Goal: Task Accomplishment & Management: Use online tool/utility

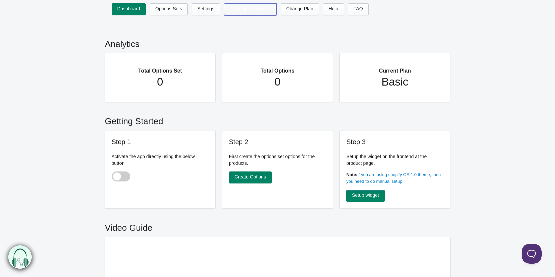
click at [249, 11] on link "Translate Language" at bounding box center [250, 9] width 53 height 12
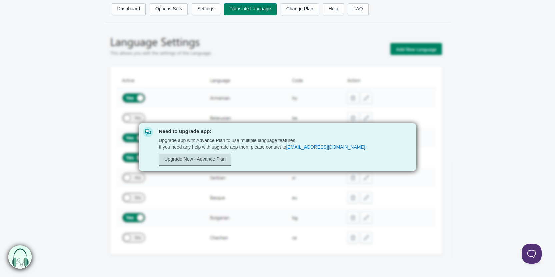
click at [204, 163] on link "Upgrade Now - Advance Plan" at bounding box center [195, 160] width 73 height 12
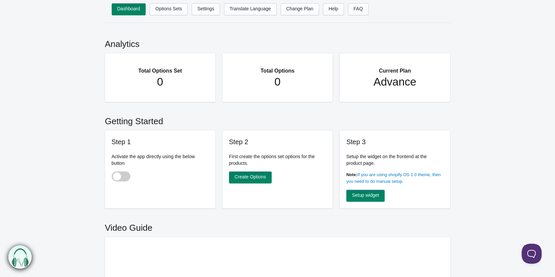
click at [121, 174] on span at bounding box center [121, 177] width 19 height 10
click at [112, 177] on input "checkbox" at bounding box center [112, 177] width 1 height 1
checkbox input "true"
click at [258, 176] on link "Create Options" at bounding box center [250, 178] width 43 height 12
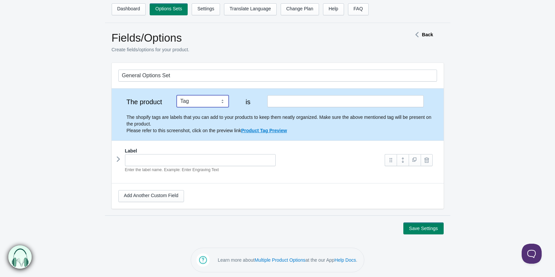
click at [220, 102] on select "Tag Vendor Type URL Handle All Products" at bounding box center [203, 101] width 52 height 12
select select "6"
click at [179, 95] on select "Tag Vendor Type URL Handle All Products" at bounding box center [203, 101] width 52 height 12
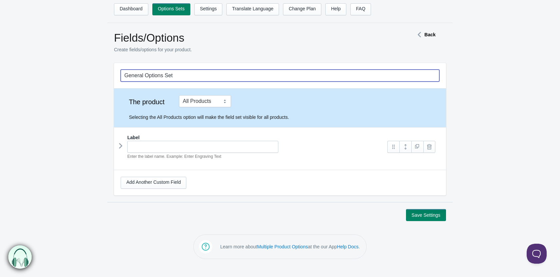
click at [207, 76] on input "General Options Set" at bounding box center [280, 76] width 319 height 12
drag, startPoint x: 207, startPoint y: 76, endPoint x: 113, endPoint y: 76, distance: 94.3
click at [113, 76] on section "General Options Set The product Tag Vendor Type URL Handle All Products is" at bounding box center [279, 132] width 345 height 139
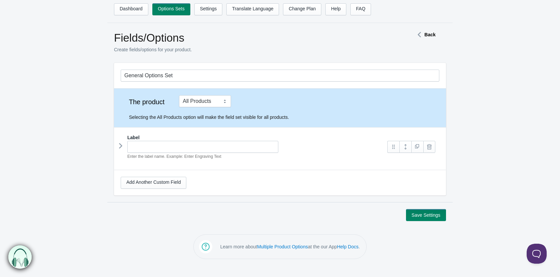
click at [88, 76] on form "General Options Set The product Tag Vendor Type URL Handle All Products is Labe…" at bounding box center [280, 142] width 560 height 158
click at [236, 148] on input "text" at bounding box center [202, 147] width 151 height 12
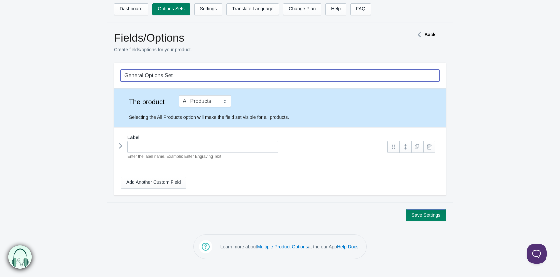
drag, startPoint x: 189, startPoint y: 74, endPoint x: 61, endPoint y: 77, distance: 127.7
click at [61, 77] on form "General Options Set The product Tag Vendor Type URL Handle All Products is Labe…" at bounding box center [280, 142] width 560 height 158
click at [144, 75] on input "text" at bounding box center [280, 76] width 319 height 12
type input "PERSONALIZACIÓN"
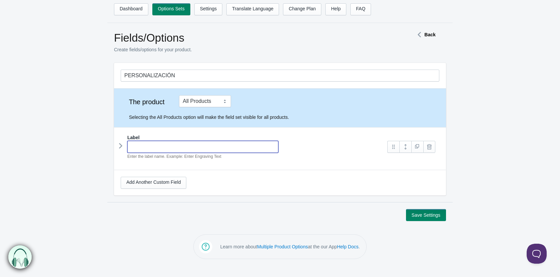
click at [161, 151] on input "text" at bounding box center [202, 147] width 151 height 12
click at [406, 146] on link at bounding box center [405, 147] width 12 height 12
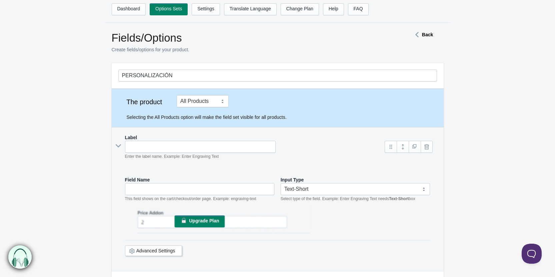
click at [209, 225] on link "Upgrade Plan" at bounding box center [199, 222] width 50 height 12
click at [209, 224] on span "Upgrade Plan" at bounding box center [204, 220] width 30 height 5
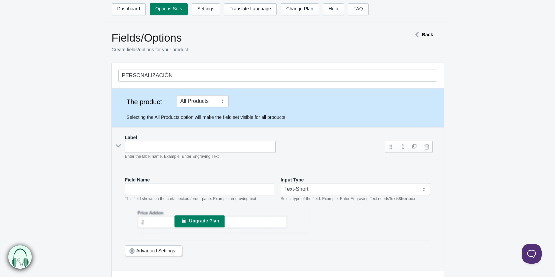
click at [209, 224] on span "Upgrade Plan" at bounding box center [204, 220] width 30 height 5
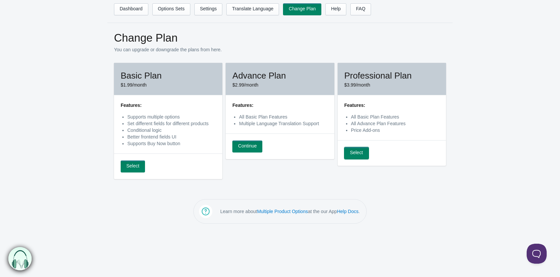
click at [357, 151] on link "Select" at bounding box center [356, 153] width 24 height 12
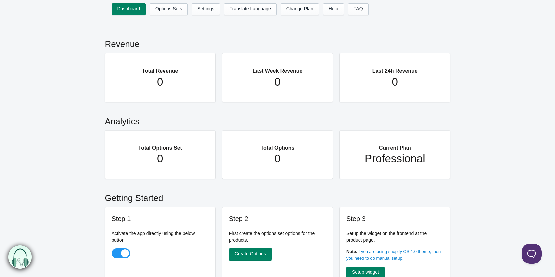
click at [255, 253] on link "Create Options" at bounding box center [250, 255] width 43 height 12
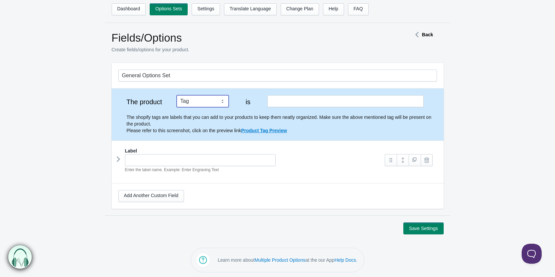
click at [212, 103] on select "Tag Vendor Type URL Handle All Products" at bounding box center [203, 101] width 52 height 12
select select "6"
click at [179, 95] on select "Tag Vendor Type URL Handle All Products" at bounding box center [203, 101] width 52 height 12
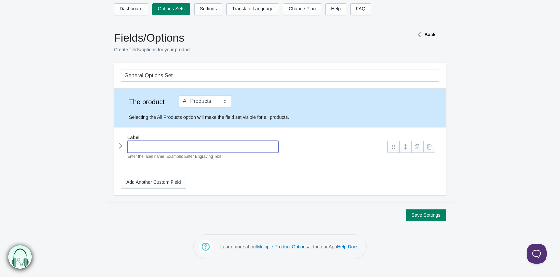
click at [184, 148] on input "text" at bounding box center [202, 147] width 151 height 12
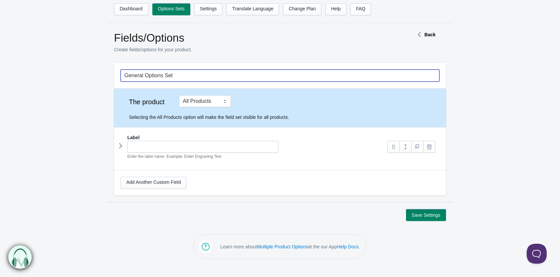
drag, startPoint x: 184, startPoint y: 76, endPoint x: 94, endPoint y: 76, distance: 90.3
click at [94, 76] on form "General Options Set The product Tag Vendor Type URL Handle All Products is Labe…" at bounding box center [280, 142] width 560 height 158
type input "p"
type input "PERSONALIZACIÓN"
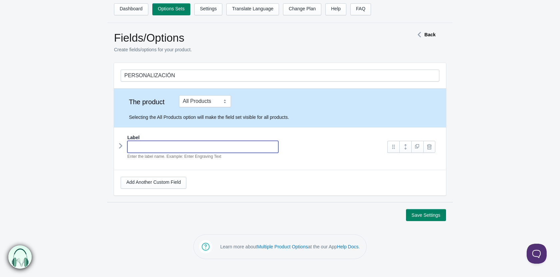
click at [161, 148] on input "text" at bounding box center [202, 147] width 151 height 12
type input "D"
click at [392, 148] on link at bounding box center [393, 147] width 12 height 12
type input "NOMBRE Y NÚMERO"
click at [405, 151] on link at bounding box center [405, 147] width 12 height 12
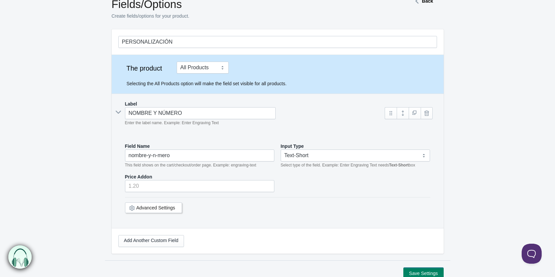
scroll to position [44, 0]
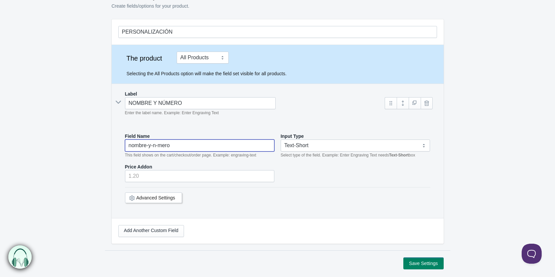
drag, startPoint x: 180, startPoint y: 144, endPoint x: 108, endPoint y: 147, distance: 72.0
click at [108, 147] on section "PERSONALIZACIÓN The product Tag Vendor Type URL Handle All Products is box" at bounding box center [277, 134] width 345 height 231
type input "D"
type input "NOMBRE Y NUMERO"
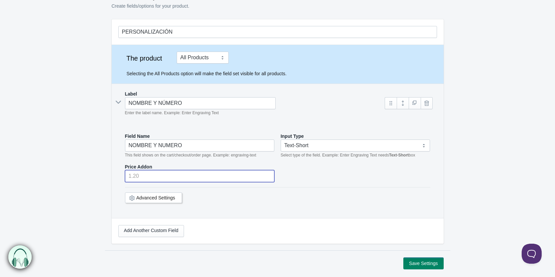
click at [167, 174] on input "number" at bounding box center [200, 176] width 150 height 12
type input "1"
type input "1.99"
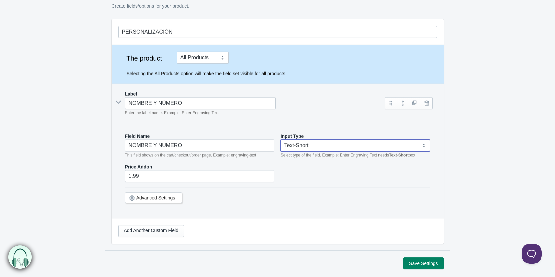
click at [310, 144] on select "Text-Short Text-Long Radio button Drop-down select Image Checkbox Datepicker" at bounding box center [356, 146] width 150 height 12
select select "2"
click at [281, 140] on select "Text-Short Text-Long Radio button Drop-down select Image Checkbox Datepicker" at bounding box center [356, 146] width 150 height 12
click at [316, 175] on div "Price Addon 1.99" at bounding box center [277, 173] width 305 height 19
click at [156, 197] on link "Advanced Settings" at bounding box center [155, 197] width 39 height 5
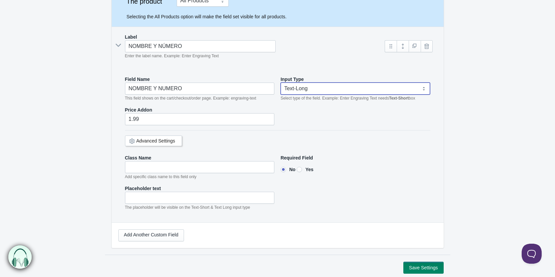
scroll to position [105, 0]
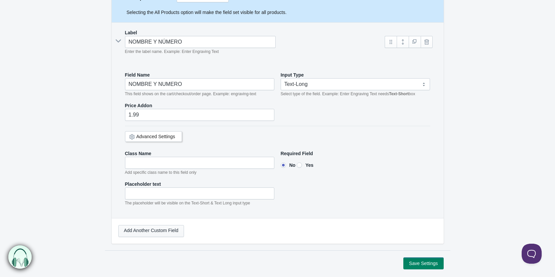
click at [169, 235] on link "Add Another Custom Field" at bounding box center [151, 231] width 66 height 12
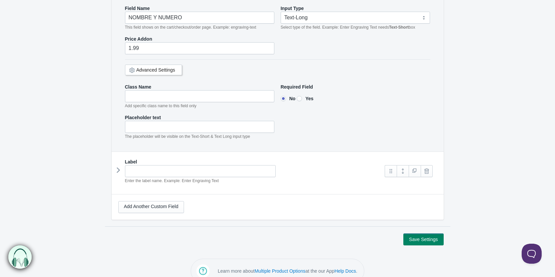
scroll to position [183, 0]
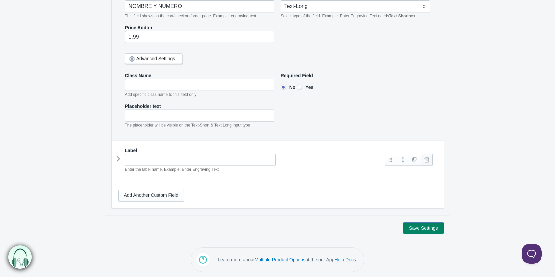
click at [427, 161] on link at bounding box center [427, 160] width 12 height 12
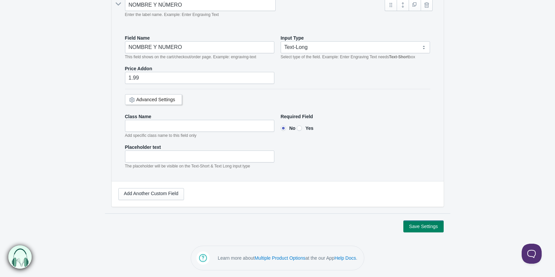
scroll to position [141, 0]
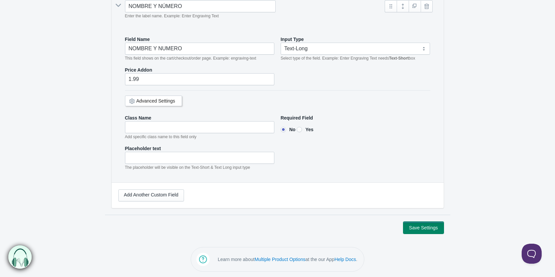
click at [430, 226] on button "Save Settings" at bounding box center [423, 228] width 40 height 12
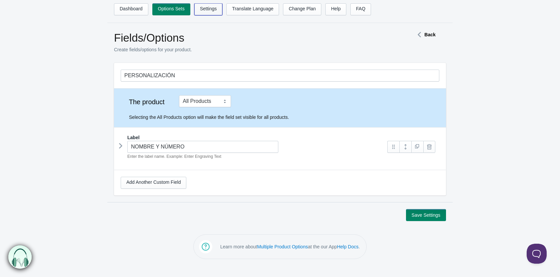
click at [209, 11] on link "Settings" at bounding box center [208, 9] width 28 height 12
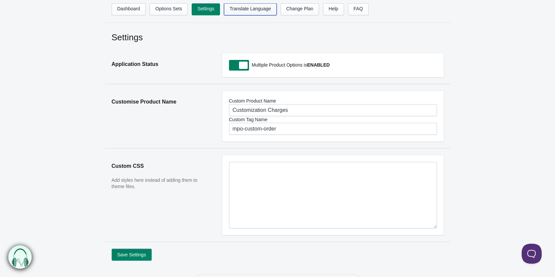
click at [253, 11] on link "Translate Language" at bounding box center [250, 9] width 53 height 12
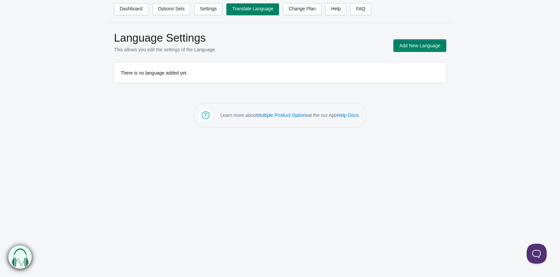
click at [413, 46] on button "Add New Language" at bounding box center [420, 46] width 52 height 12
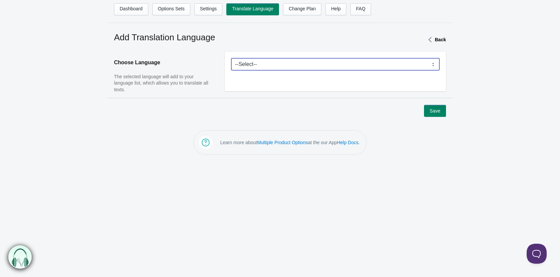
click at [273, 63] on select "--Select-- Afrikaans Akan Albanian Amharic Arabic Armenian Assamese Azerbaijani…" at bounding box center [335, 64] width 208 height 12
select select "en"
click at [231, 58] on select "--Select-- Afrikaans Akan Albanian Amharic Arabic Armenian Assamese Azerbaijani…" at bounding box center [335, 64] width 208 height 12
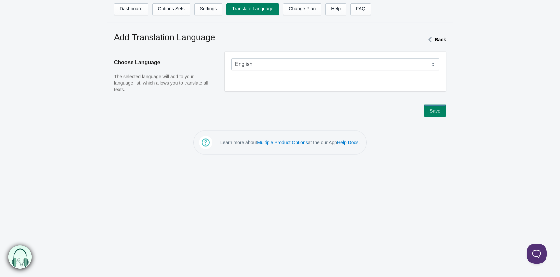
click at [432, 114] on button "Save" at bounding box center [435, 111] width 22 height 12
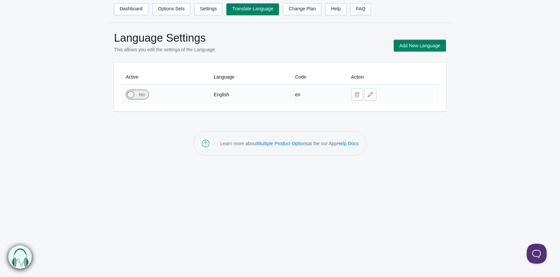
click at [134, 94] on span at bounding box center [130, 94] width 7 height 7
click at [0, 0] on input "checkbox" at bounding box center [0, 0] width 0 height 0
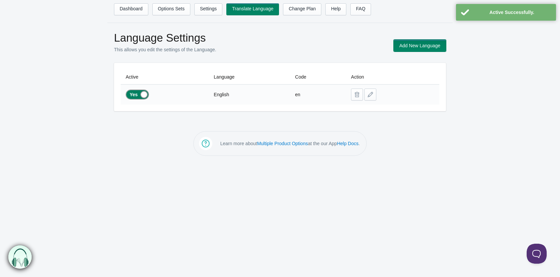
click at [418, 44] on button "Add New Language" at bounding box center [420, 46] width 52 height 12
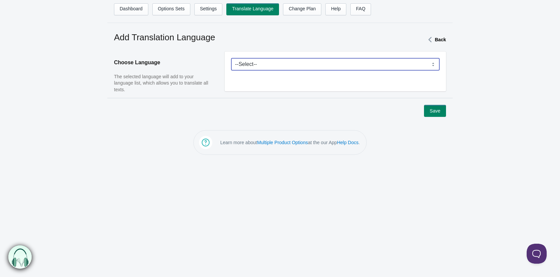
click at [265, 69] on select "--Select-- Afrikaans Akan Albanian Amharic Arabic Armenian Assamese Azerbaijani…" at bounding box center [335, 64] width 208 height 12
select select "ca"
click at [231, 58] on select "--Select-- Afrikaans Akan Albanian Amharic Arabic Armenian Assamese Azerbaijani…" at bounding box center [335, 64] width 208 height 12
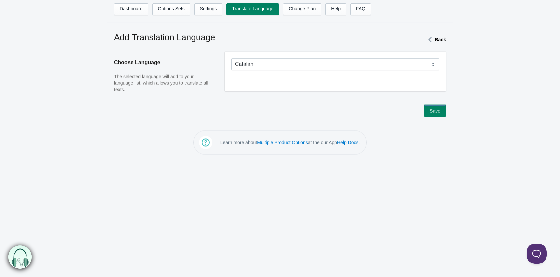
click at [433, 109] on button "Save" at bounding box center [435, 111] width 22 height 12
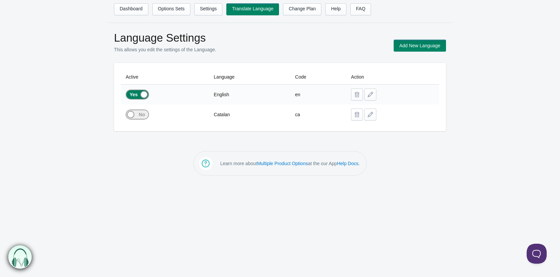
click at [132, 116] on span at bounding box center [130, 114] width 7 height 7
click at [0, 0] on input "checkbox" at bounding box center [0, 0] width 0 height 0
click at [421, 49] on button "Add New Language" at bounding box center [420, 46] width 52 height 12
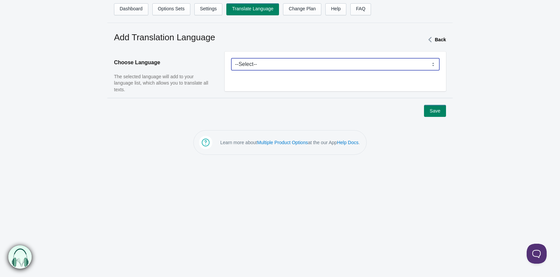
click at [265, 63] on select "--Select-- Afrikaans Akan Albanian Amharic Arabic Armenian Assamese Azerbaijani…" at bounding box center [335, 64] width 208 height 12
click at [277, 65] on select "--Select-- Afrikaans Akan Albanian Amharic Arabic Armenian Assamese Azerbaijani…" at bounding box center [335, 64] width 208 height 12
click at [294, 62] on select "--Select-- Afrikaans Akan Albanian Amharic Arabic Armenian Assamese Azerbaijani…" at bounding box center [335, 64] width 208 height 12
select select "fr"
click at [231, 58] on select "--Select-- Afrikaans Akan Albanian Amharic Arabic Armenian Assamese Azerbaijani…" at bounding box center [335, 64] width 208 height 12
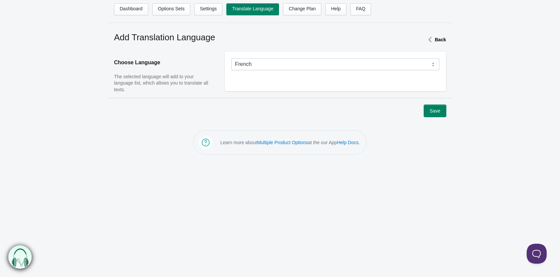
click at [438, 108] on button "Save" at bounding box center [435, 111] width 22 height 12
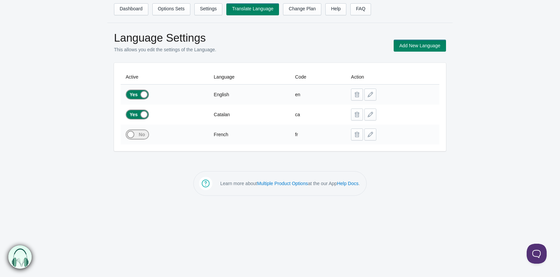
click at [139, 130] on span at bounding box center [126, 130] width 44 height 0
click at [0, 0] on input "checkbox" at bounding box center [0, 0] width 0 height 0
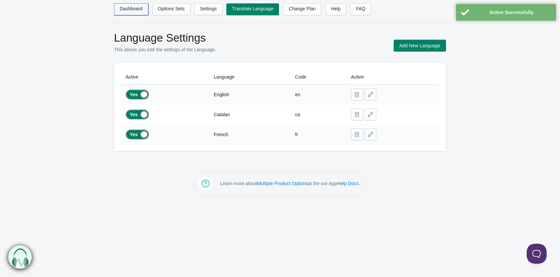
click at [140, 8] on link "Dashboard" at bounding box center [131, 9] width 34 height 12
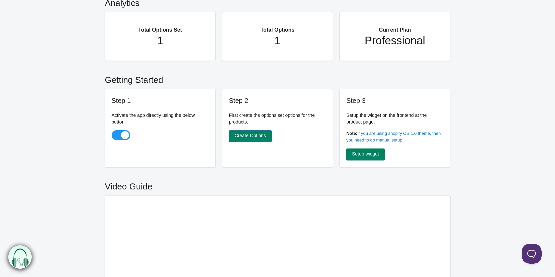
scroll to position [119, 0]
click at [373, 155] on link "Setup widget" at bounding box center [365, 154] width 38 height 12
